Goal: Task Accomplishment & Management: Use online tool/utility

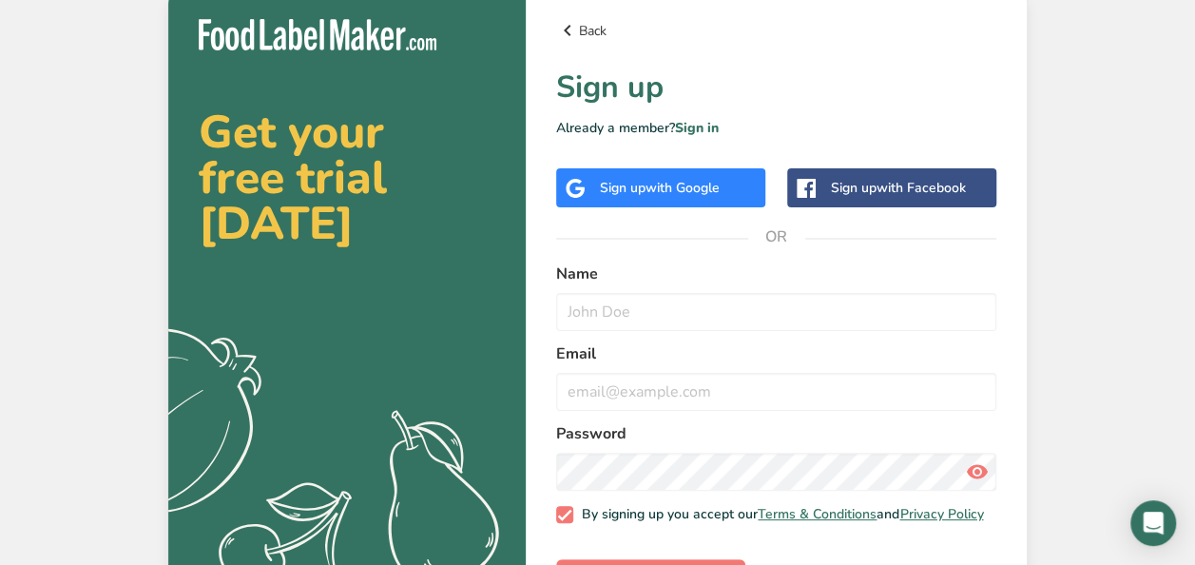
click at [556, 34] on icon at bounding box center [567, 30] width 23 height 34
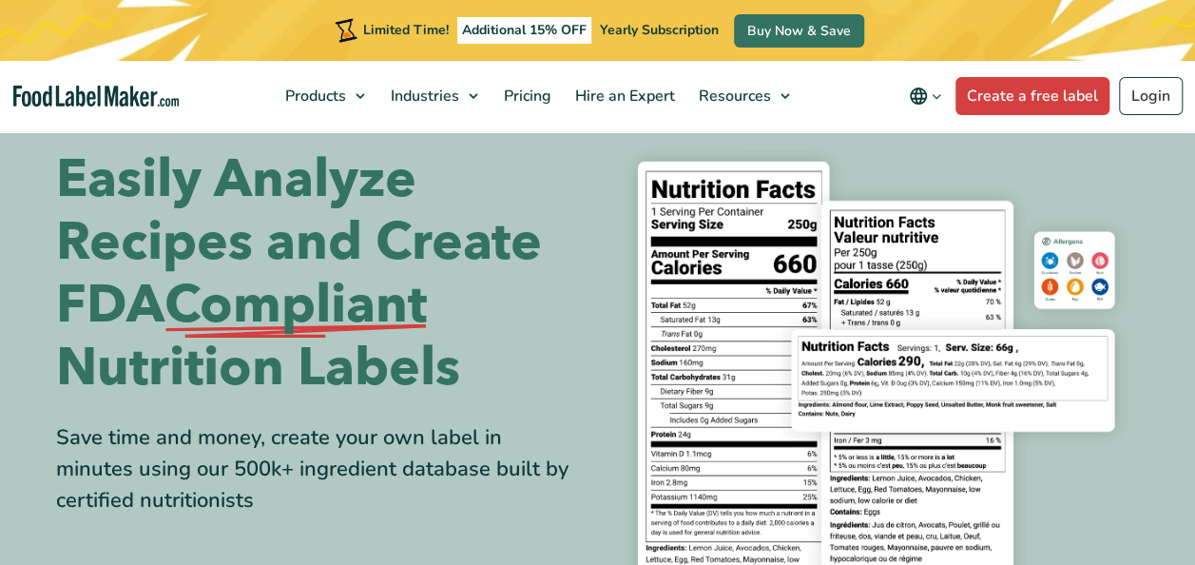
scroll to position [38, 0]
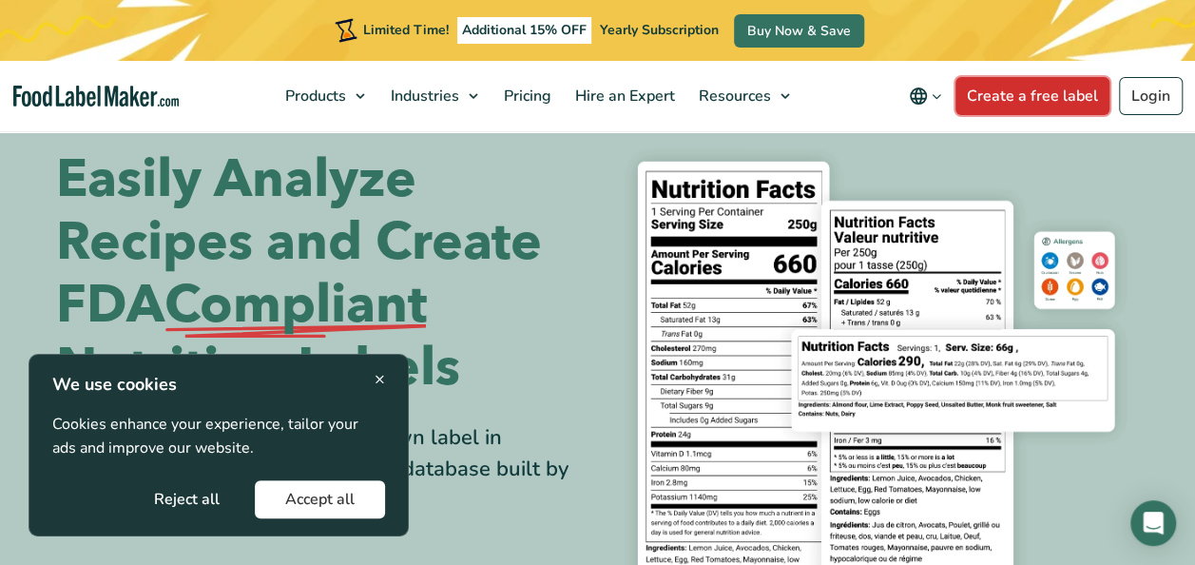
click at [1011, 91] on link "Create a free label" at bounding box center [1032, 96] width 154 height 38
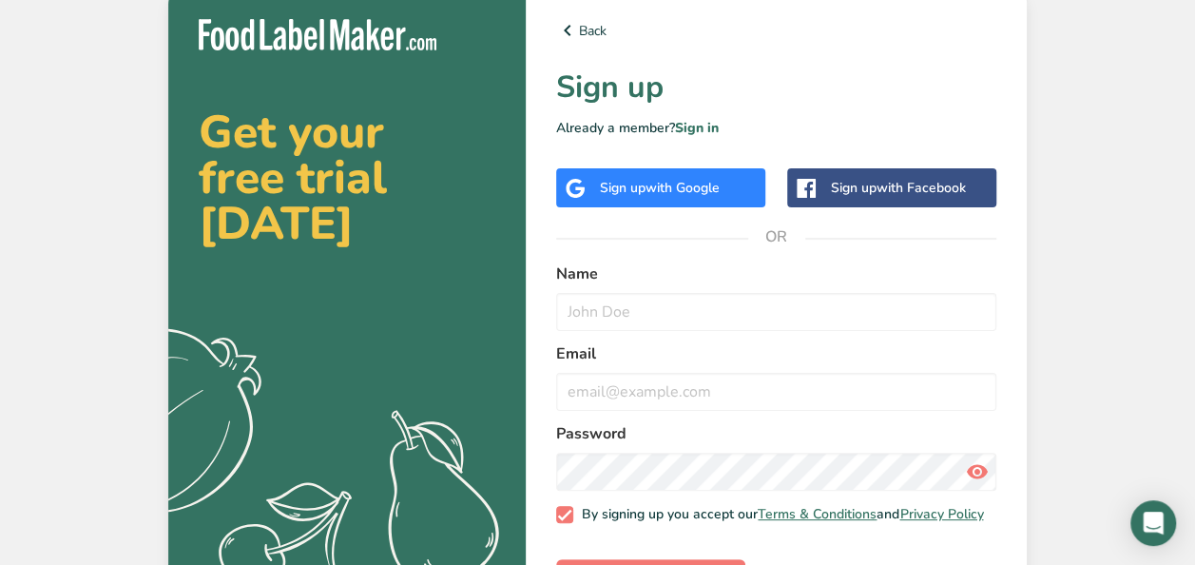
click at [705, 179] on span "with Google" at bounding box center [682, 188] width 74 height 18
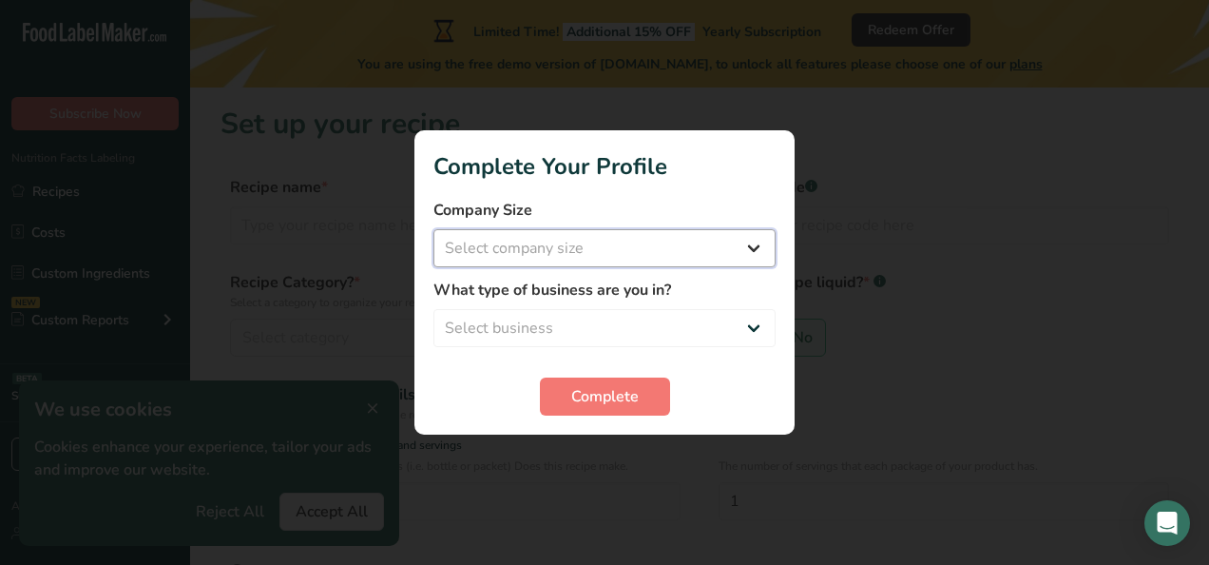
click at [691, 244] on select "Select company size Fewer than 10 Employees 10 to 50 Employees 51 to 500 Employ…" at bounding box center [604, 248] width 342 height 38
select select "1"
click at [433, 229] on select "Select company size Fewer than 10 Employees 10 to 50 Employees 51 to 500 Employ…" at bounding box center [604, 248] width 342 height 38
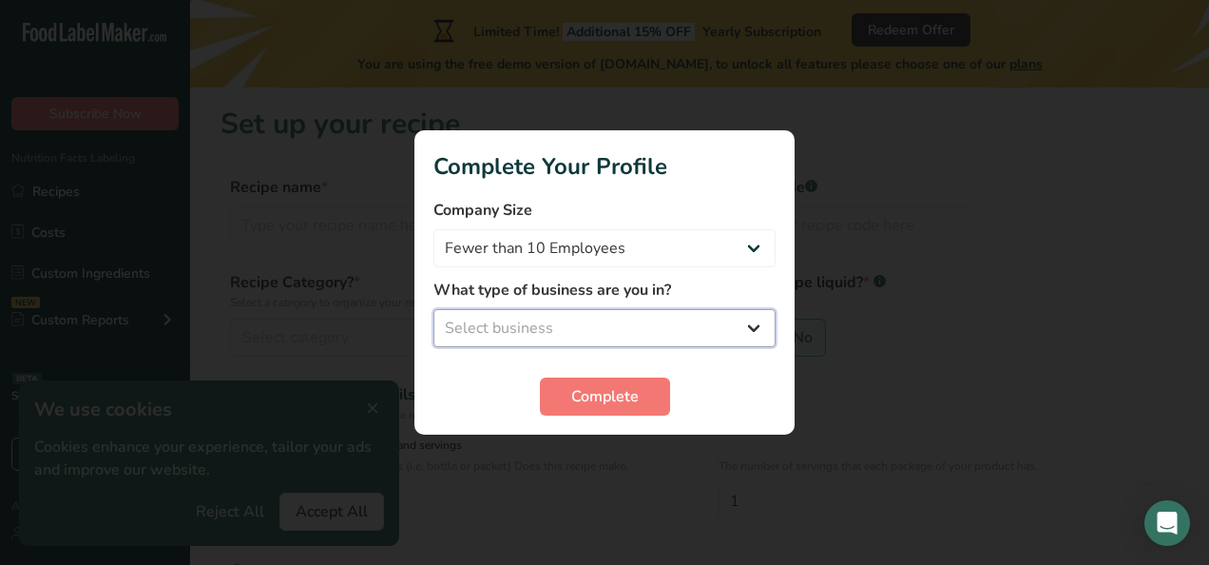
click at [610, 317] on select "Select business Packaged Food Manufacturer Restaurant & Cafe Bakery Meal Plans …" at bounding box center [604, 328] width 342 height 38
select select "3"
click at [433, 309] on select "Select business Packaged Food Manufacturer Restaurant & Cafe Bakery Meal Plans …" at bounding box center [604, 328] width 342 height 38
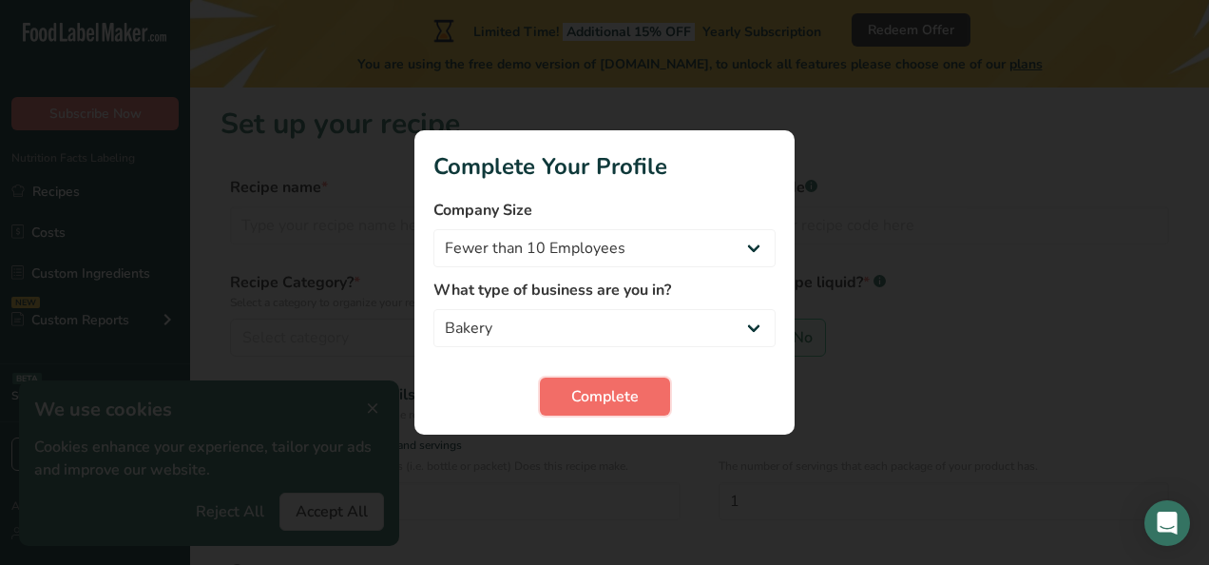
click at [577, 378] on button "Complete" at bounding box center [605, 396] width 130 height 38
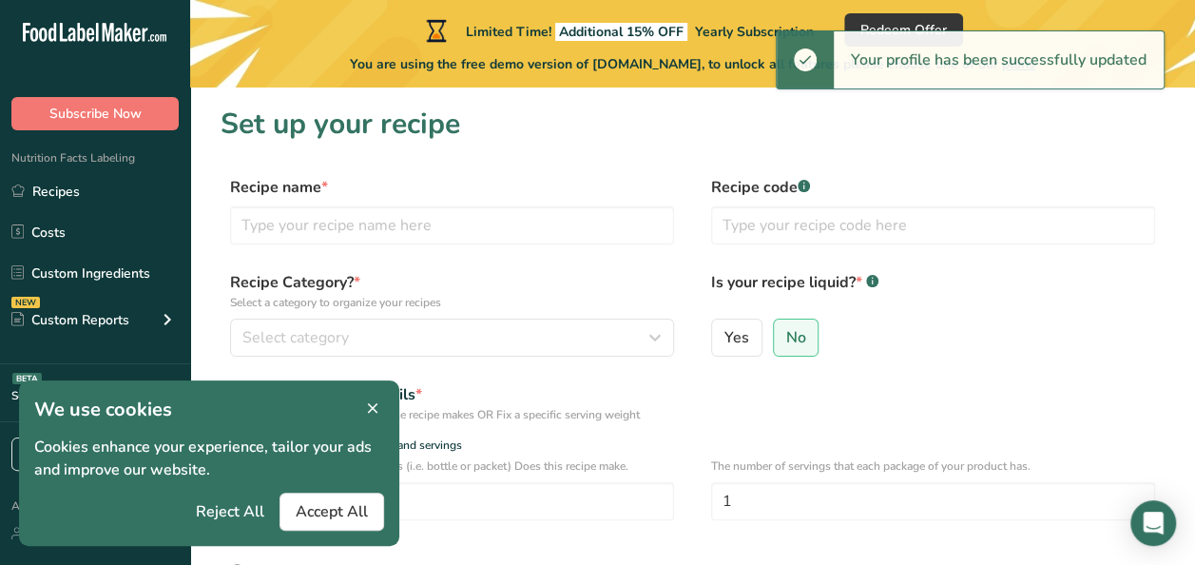
click at [370, 399] on icon at bounding box center [372, 408] width 17 height 27
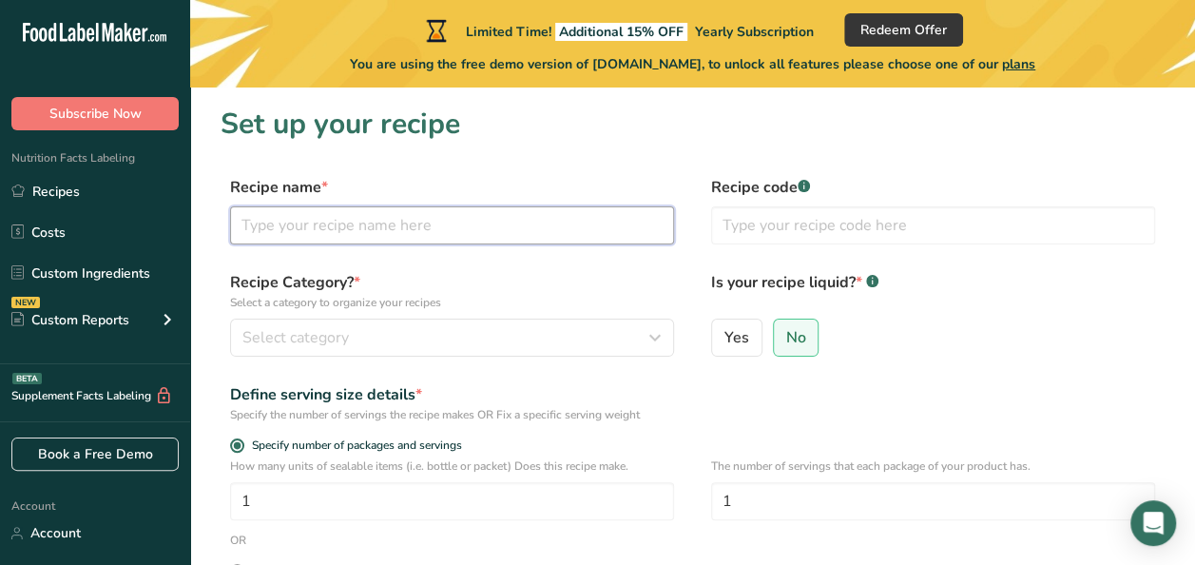
click at [561, 239] on input "text" at bounding box center [452, 225] width 444 height 38
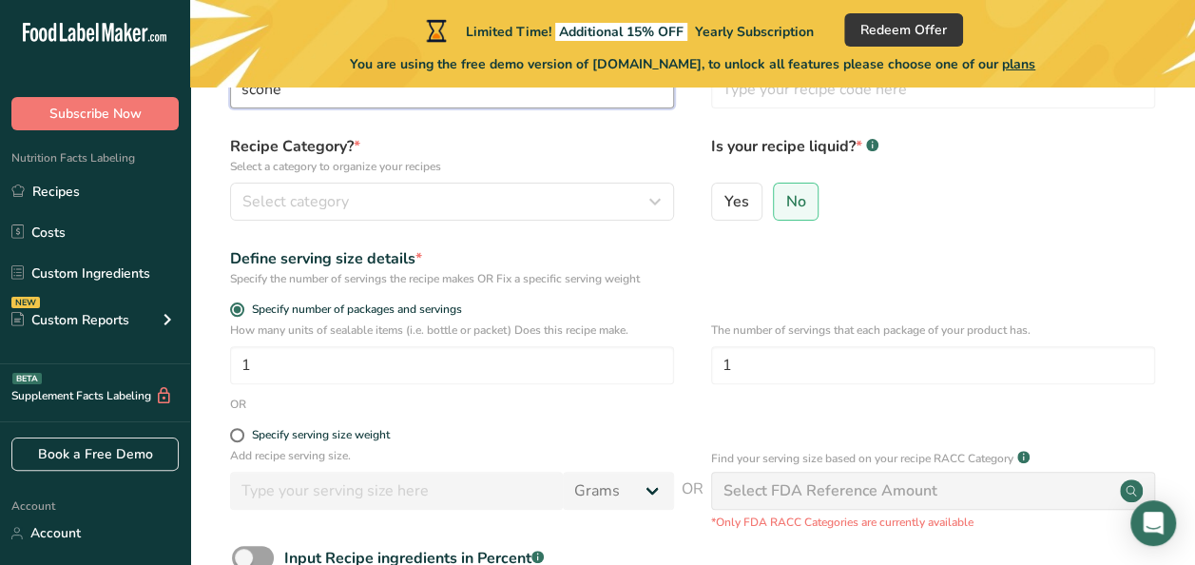
scroll to position [137, 0]
type input "scone"
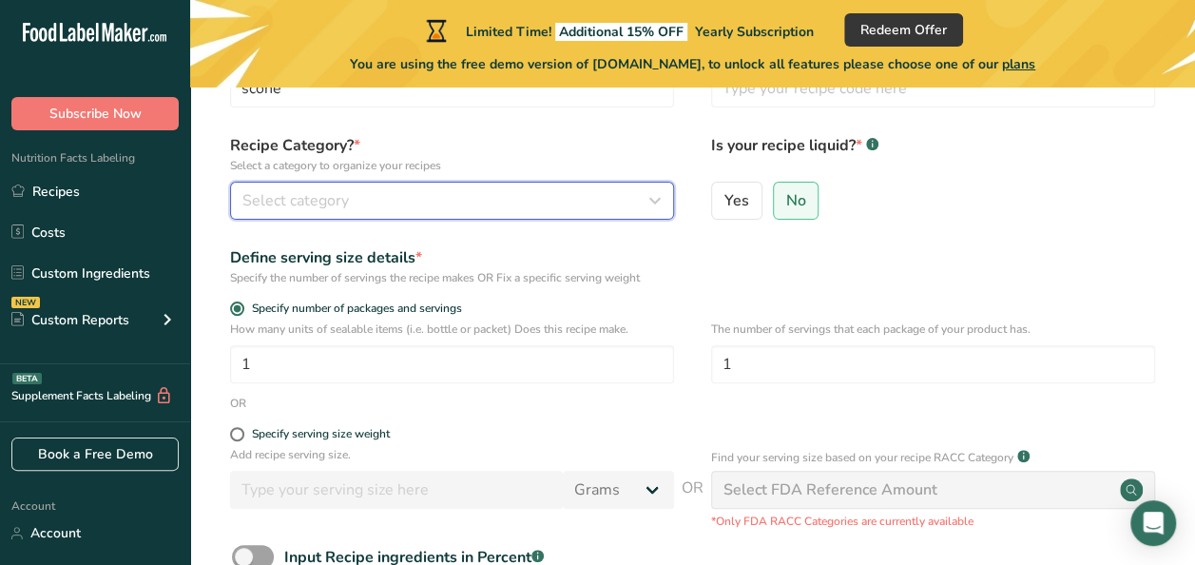
click at [413, 205] on div "Select category" at bounding box center [446, 200] width 408 height 23
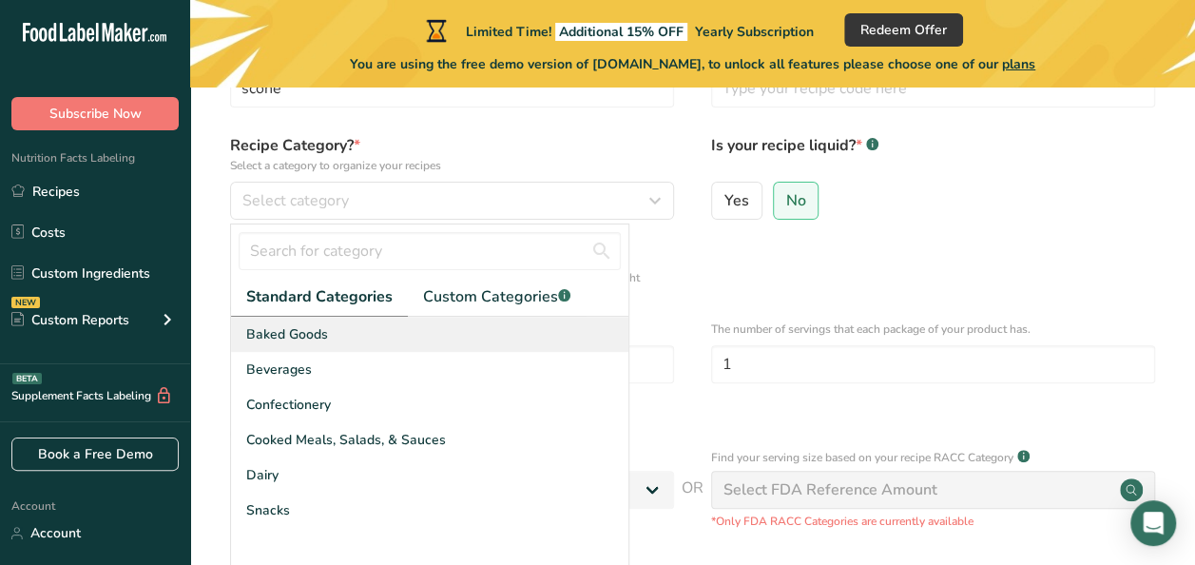
click at [376, 320] on div "Baked Goods" at bounding box center [429, 334] width 397 height 35
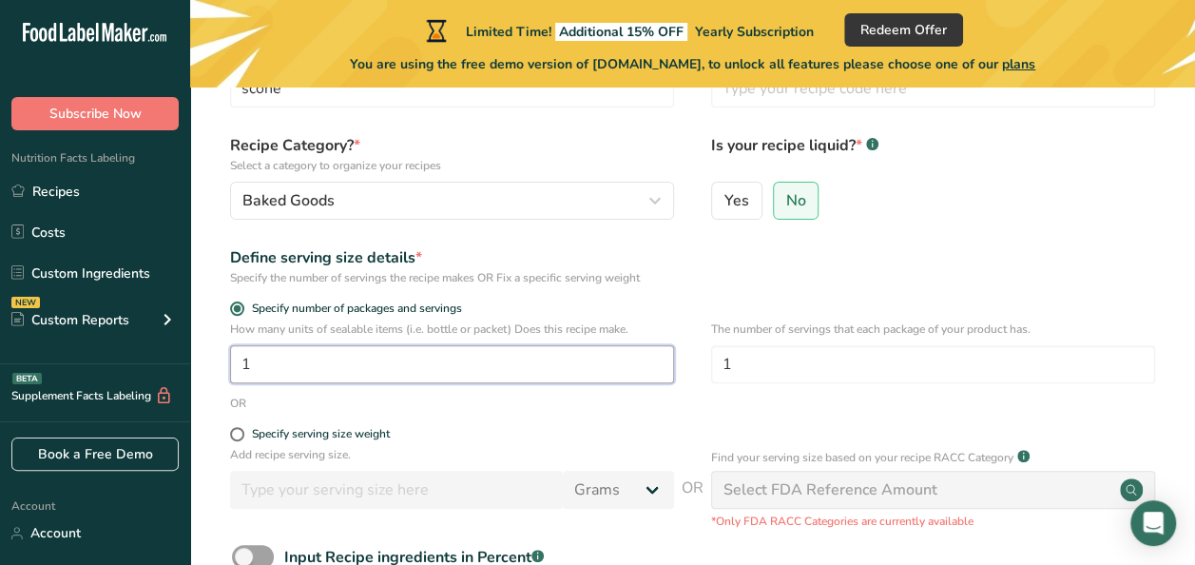
click at [429, 356] on input "1" at bounding box center [452, 364] width 444 height 38
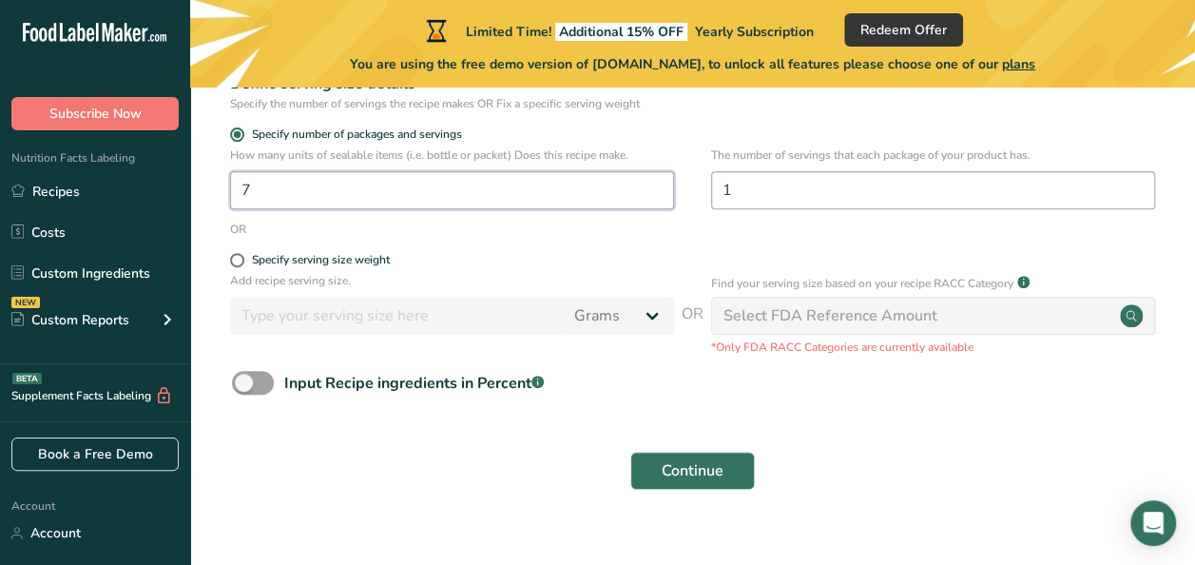
scroll to position [312, 0]
type input "7"
